Goal: Task Accomplishment & Management: Use online tool/utility

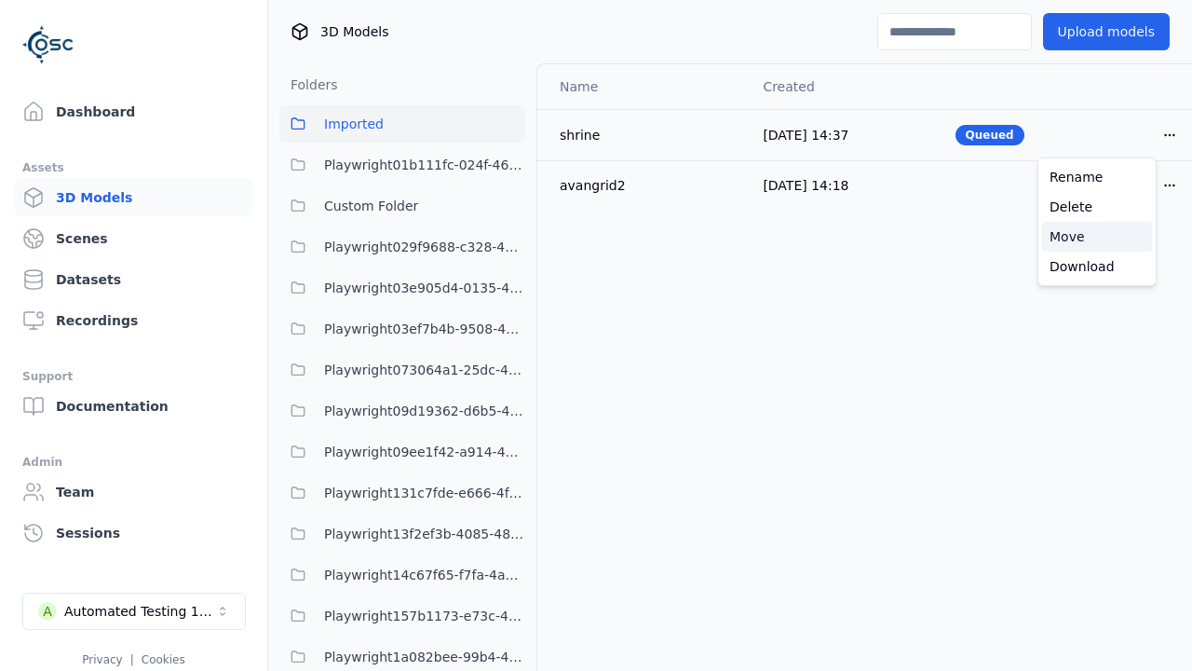
click at [1097, 237] on div "Move" at bounding box center [1097, 237] width 110 height 30
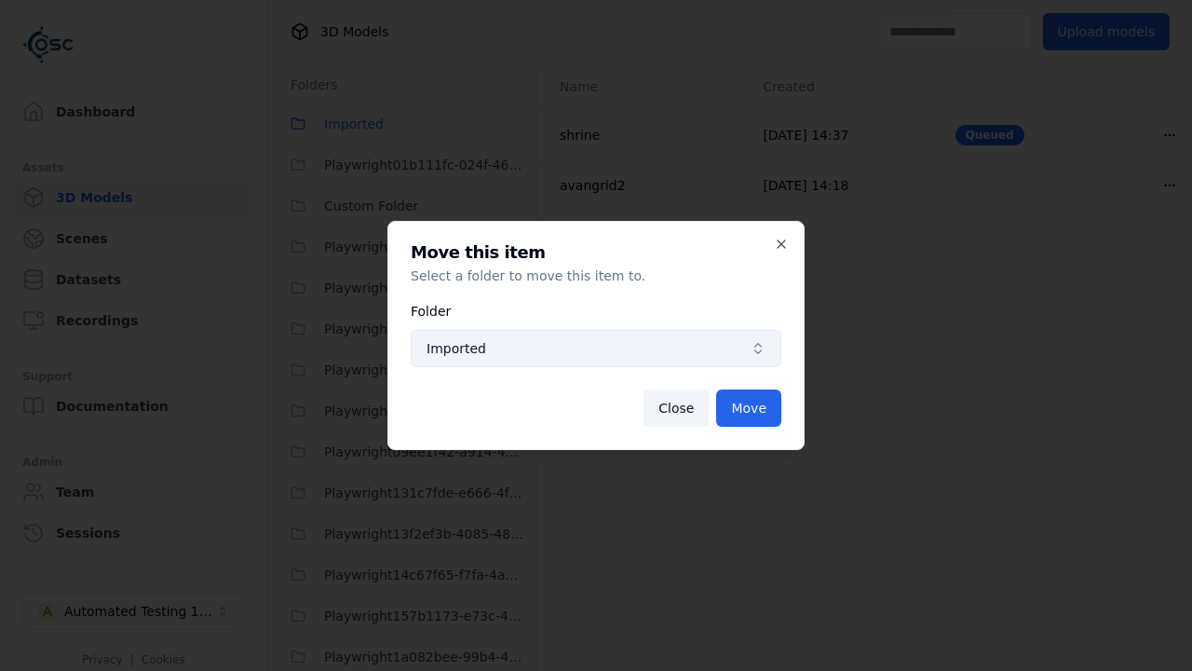
click at [596, 348] on span "Imported" at bounding box center [585, 348] width 317 height 19
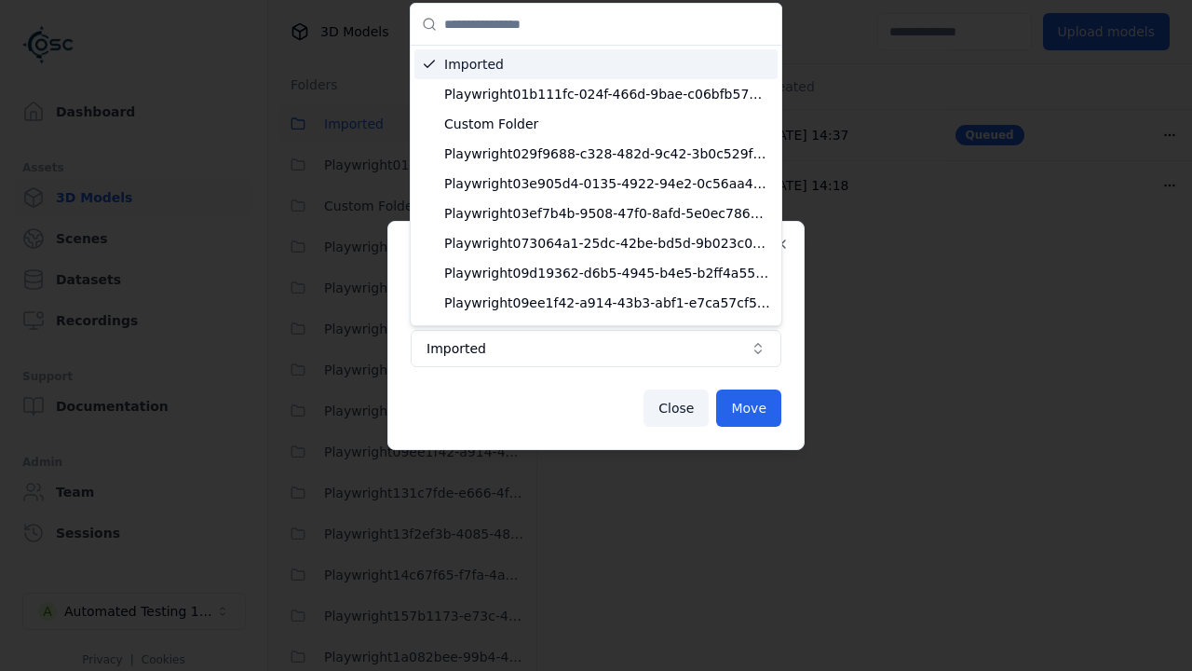
click at [599, 124] on span "Custom Folder" at bounding box center [607, 124] width 326 height 19
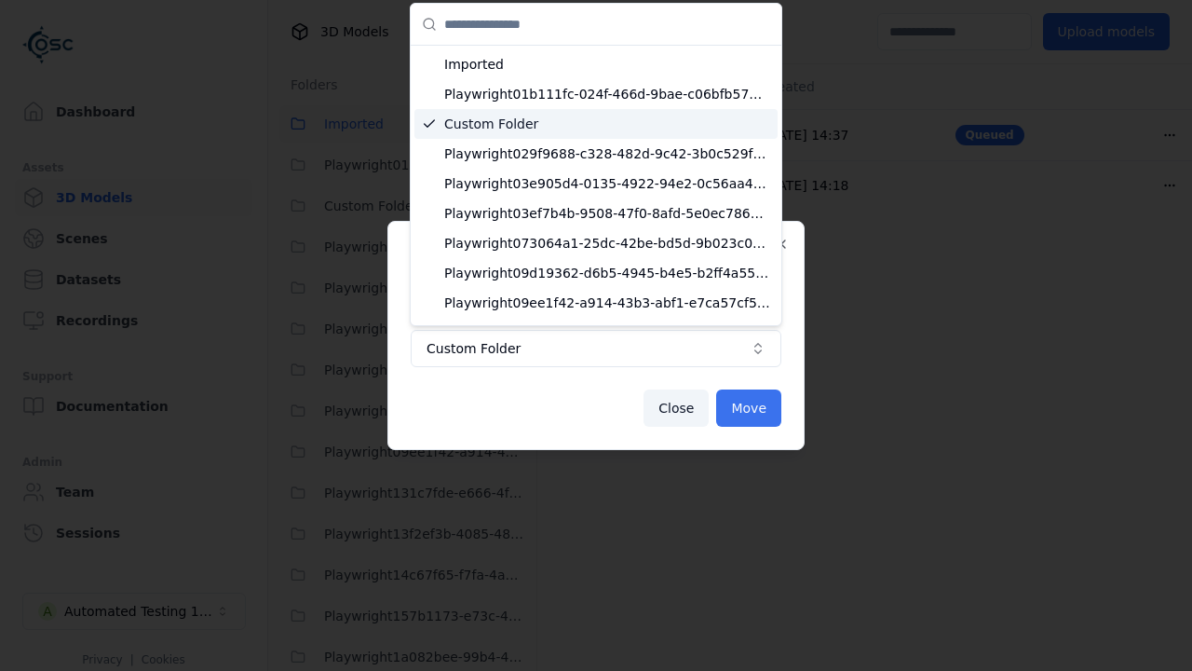
click at [750, 408] on button "Move" at bounding box center [748, 407] width 65 height 37
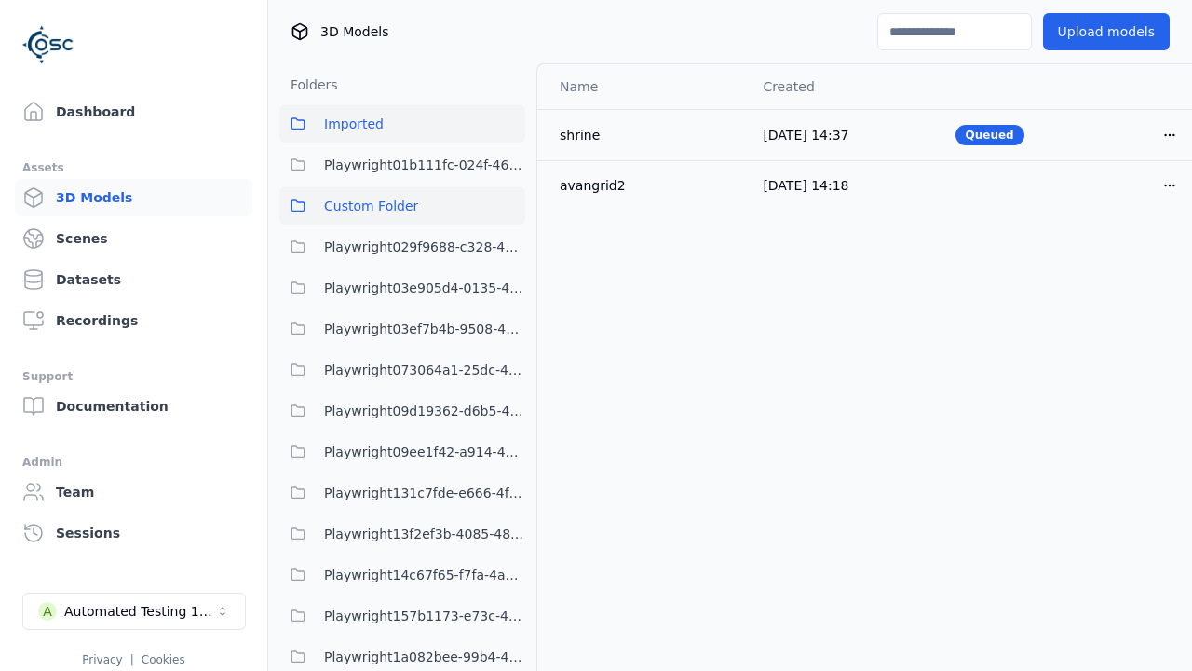
click at [402, 206] on span "Custom Folder" at bounding box center [371, 206] width 94 height 22
click at [1138, 134] on html "Support Dashboard Assets 3D Models Scenes Datasets Recordings Support Documenta…" at bounding box center [596, 335] width 1192 height 671
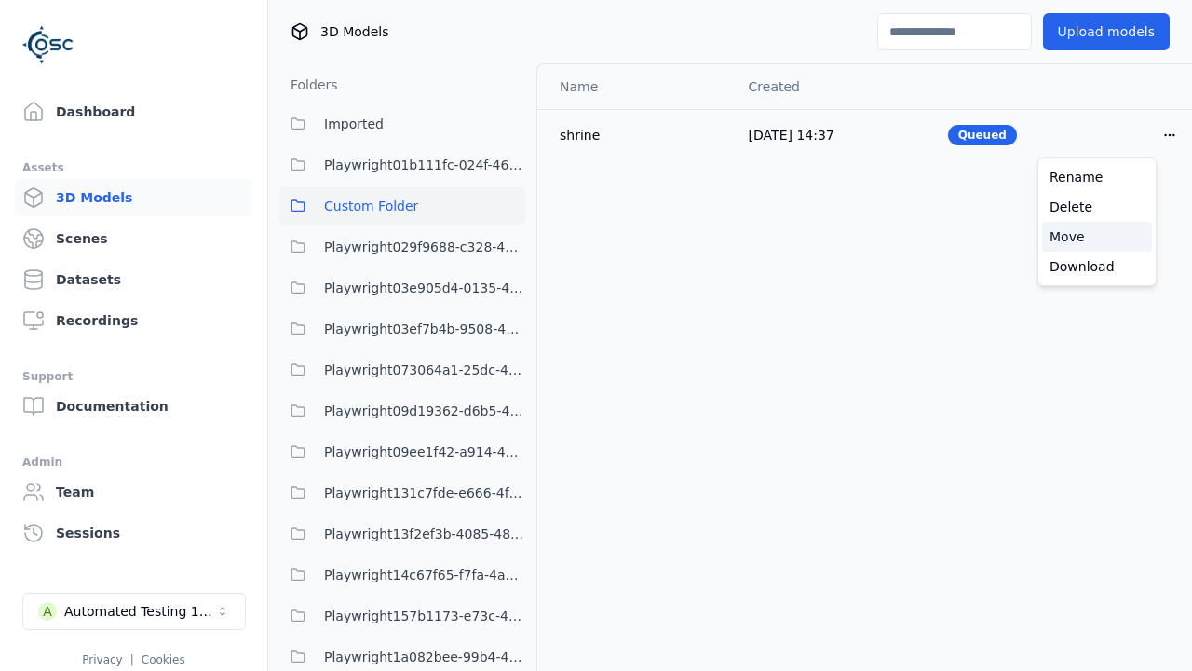
click at [1097, 237] on div "Move" at bounding box center [1097, 237] width 110 height 30
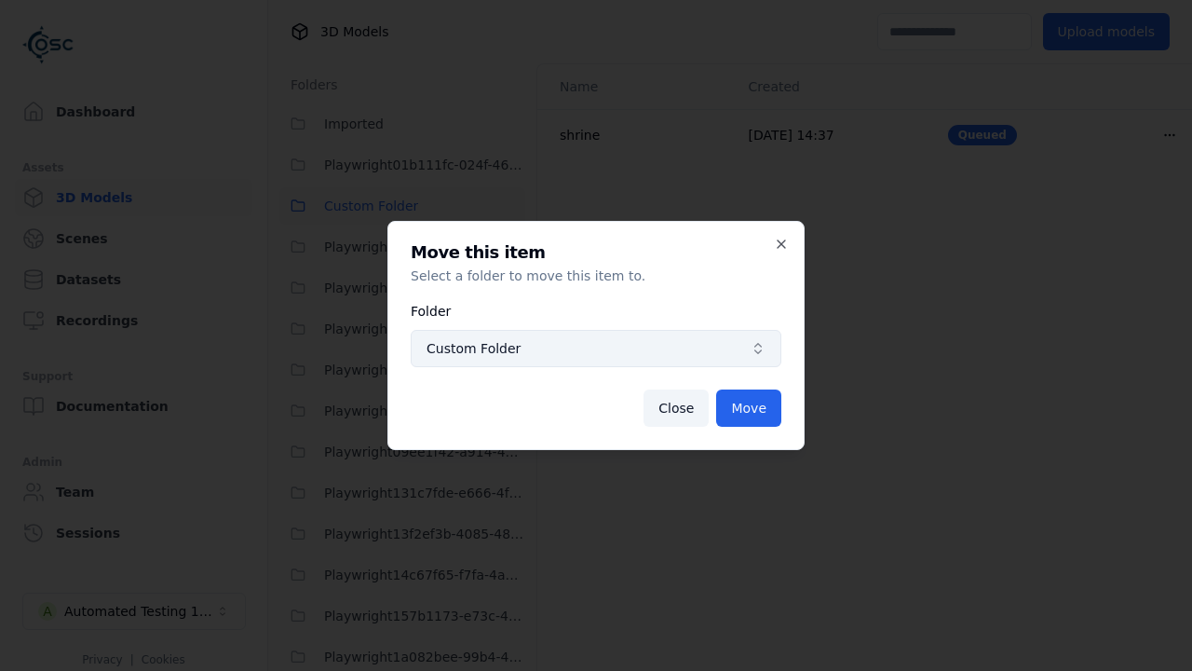
click at [596, 348] on span "Custom Folder" at bounding box center [585, 348] width 317 height 19
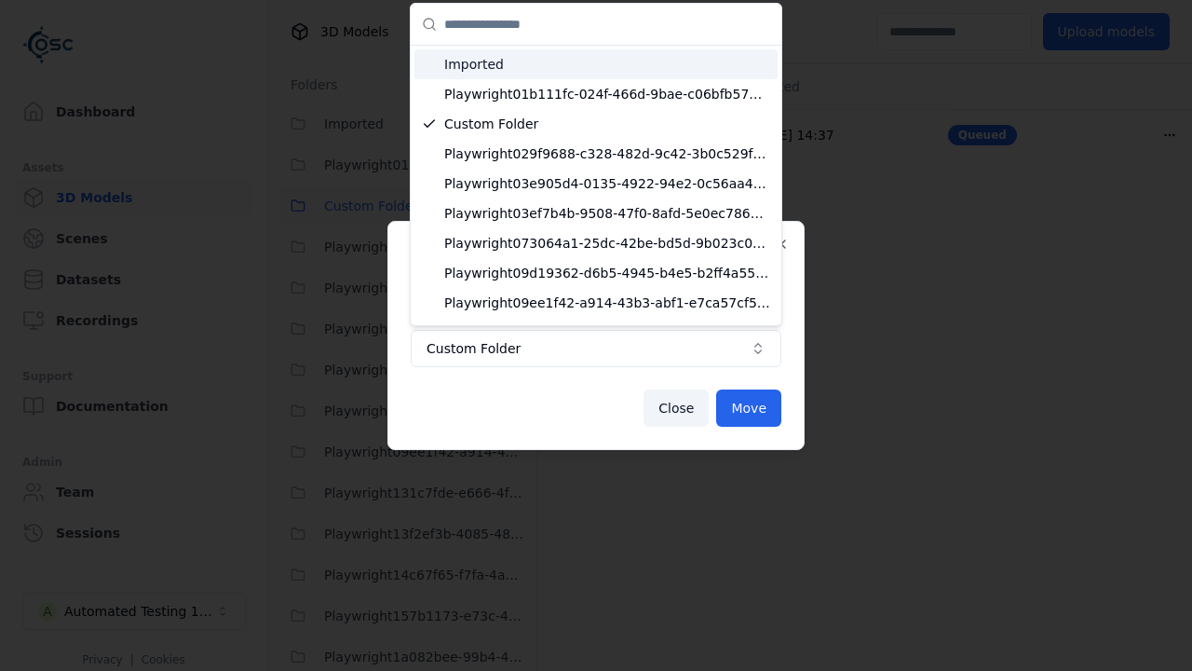
click at [588, 61] on span "Imported" at bounding box center [607, 64] width 326 height 19
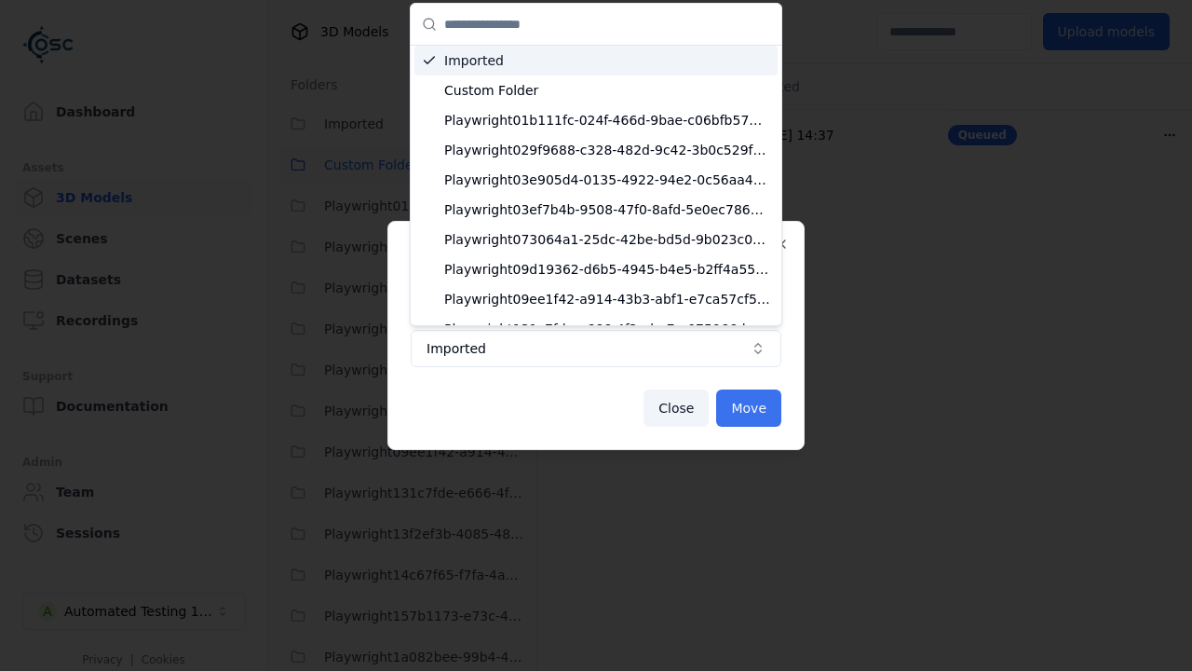
click at [750, 408] on button "Move" at bounding box center [748, 407] width 65 height 37
